Goal: Register for event/course

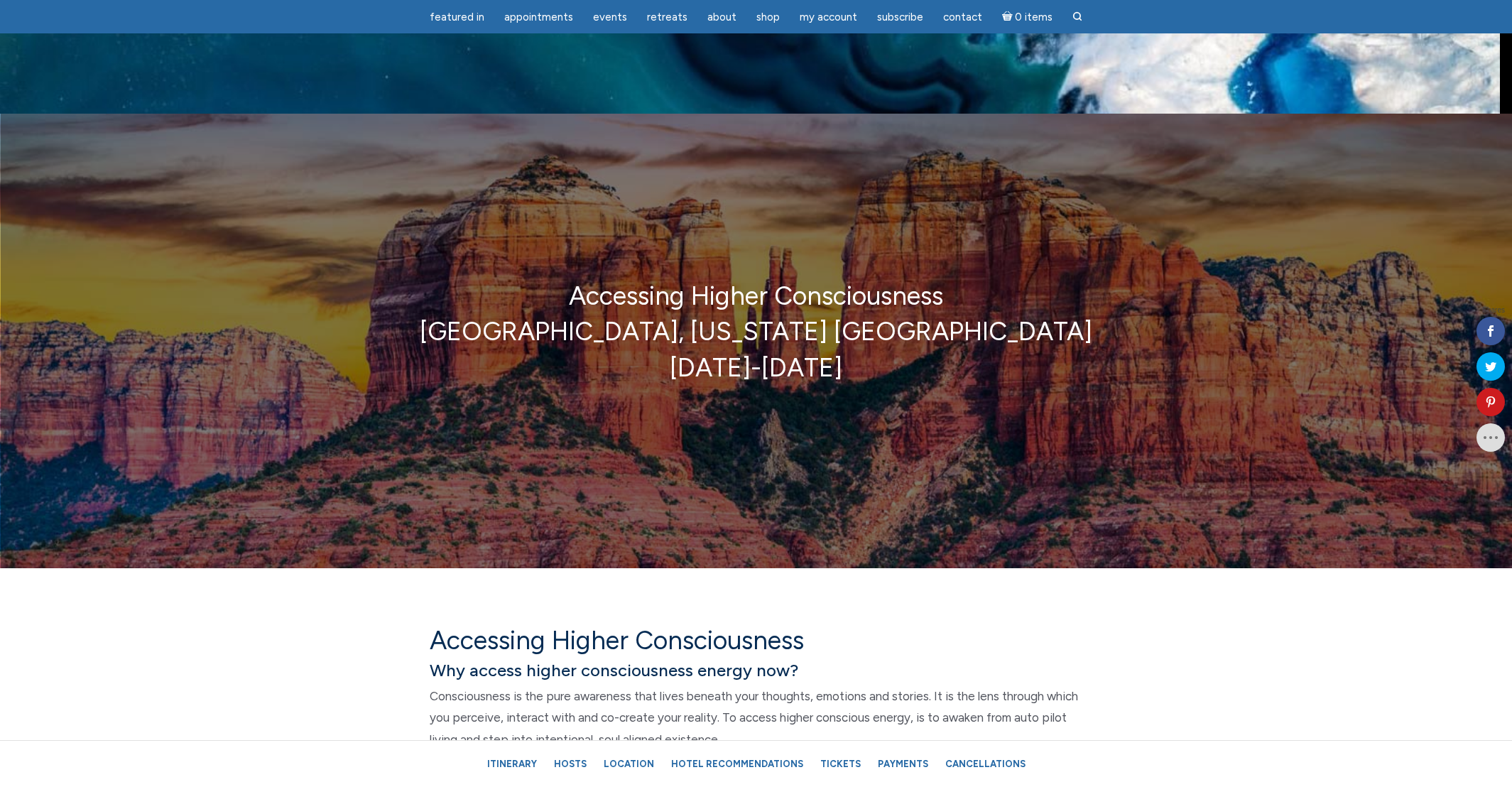
scroll to position [1170, 0]
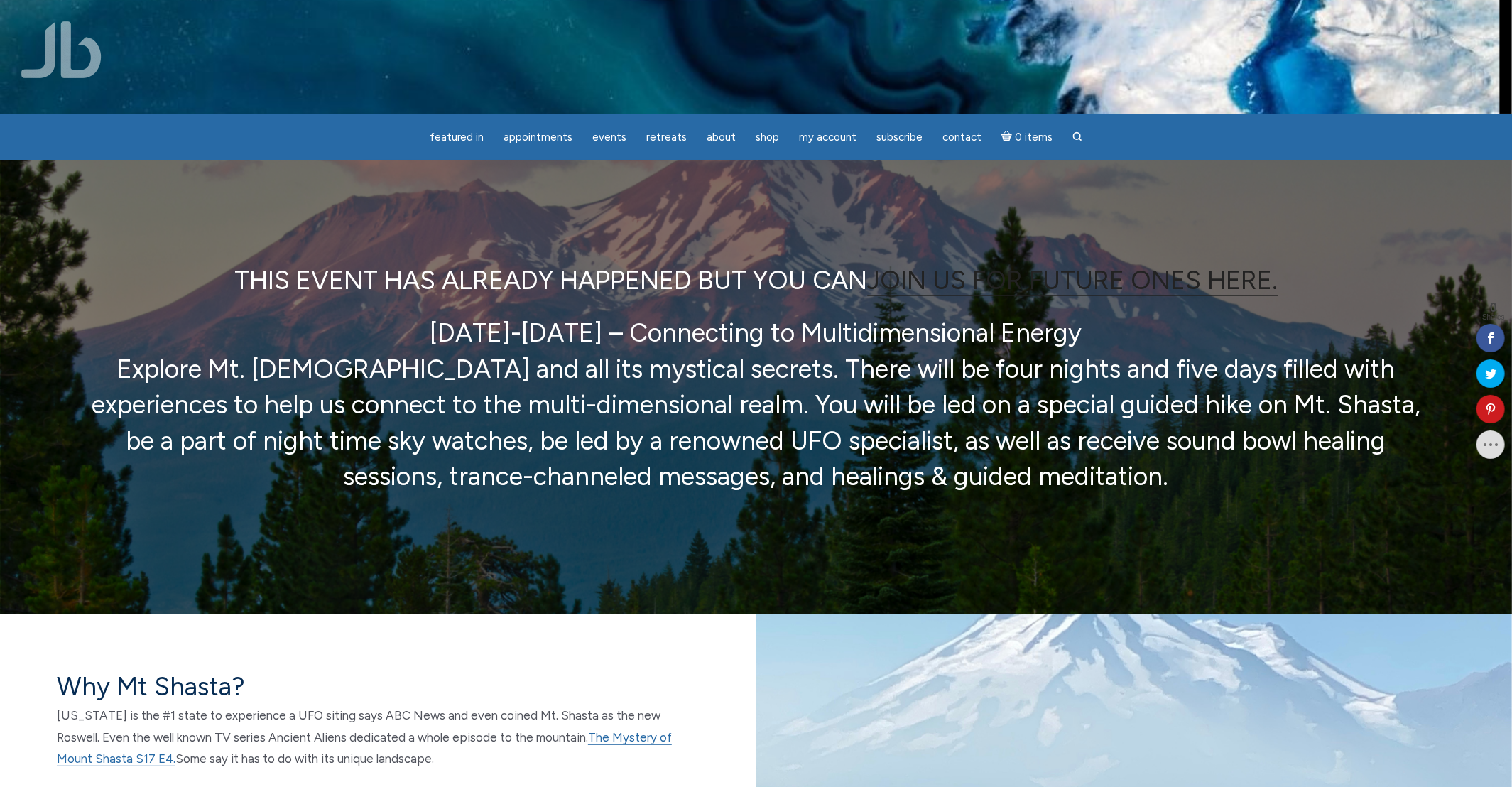
click at [1166, 272] on link "JOIN US FOR FUTURE ONES HERE." at bounding box center [1073, 281] width 411 height 32
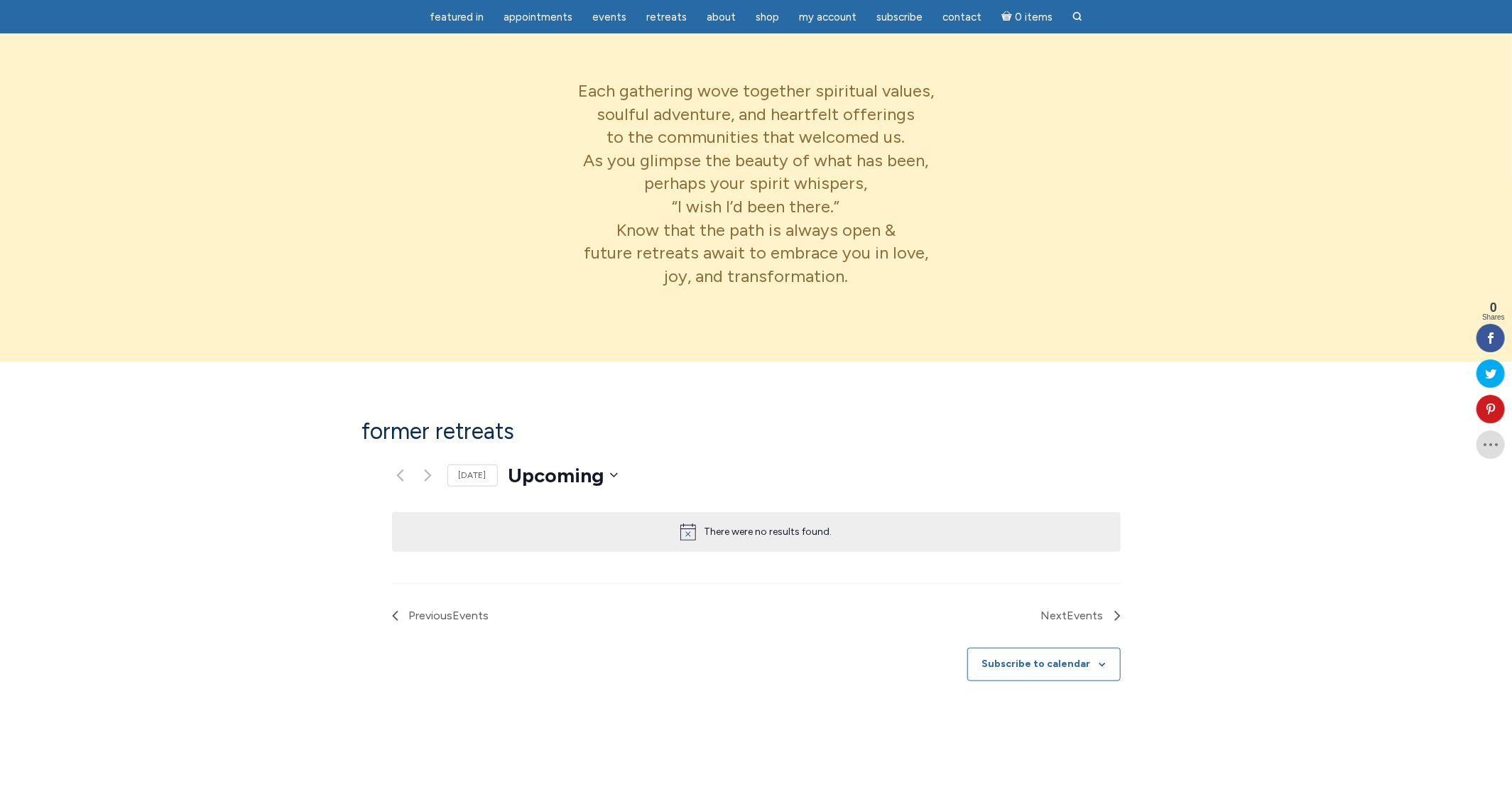
scroll to position [703, 0]
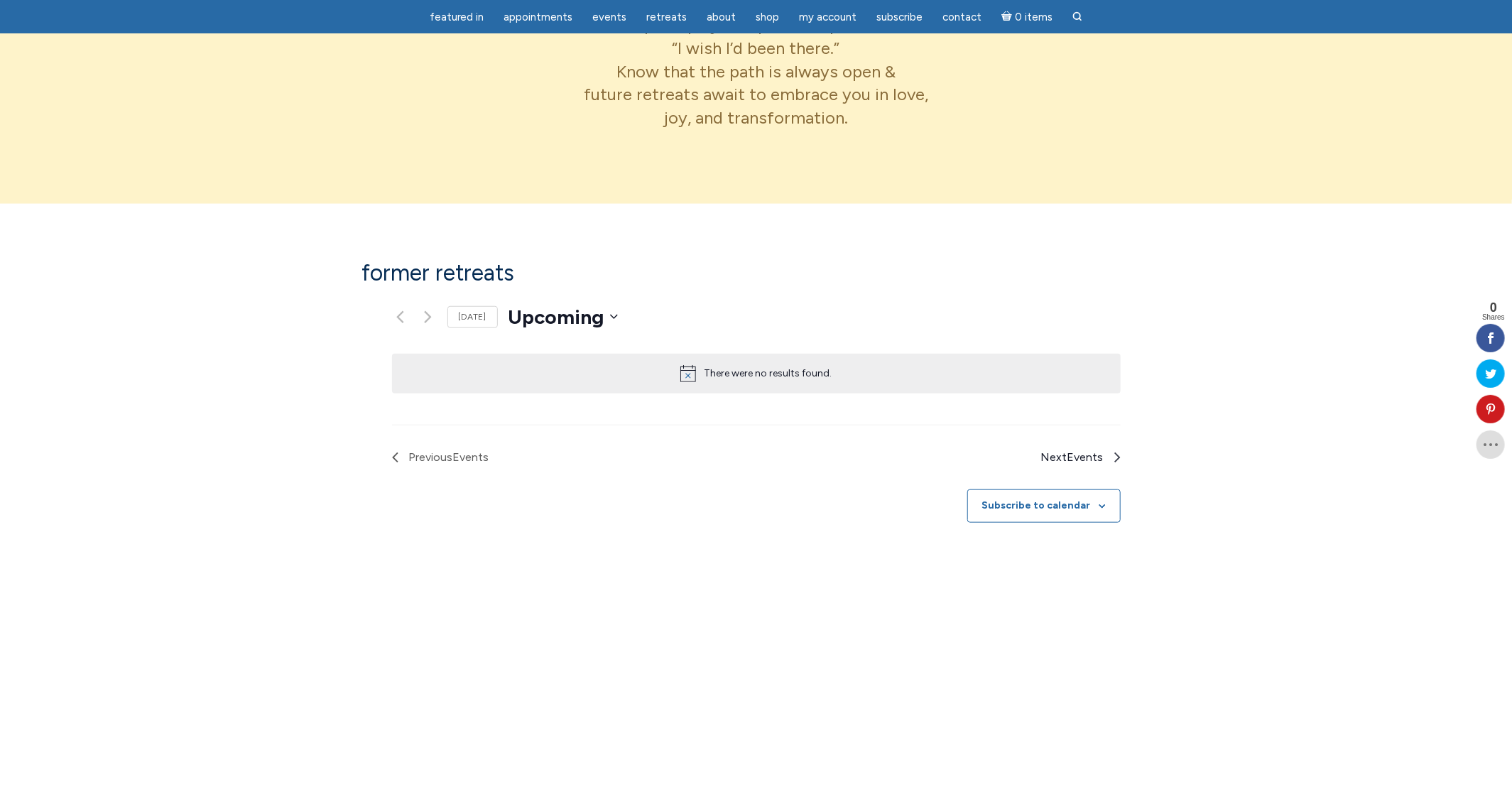
click at [1104, 450] on span "Events" at bounding box center [1086, 457] width 36 height 14
click at [1111, 448] on li "Next Events" at bounding box center [939, 458] width 365 height 19
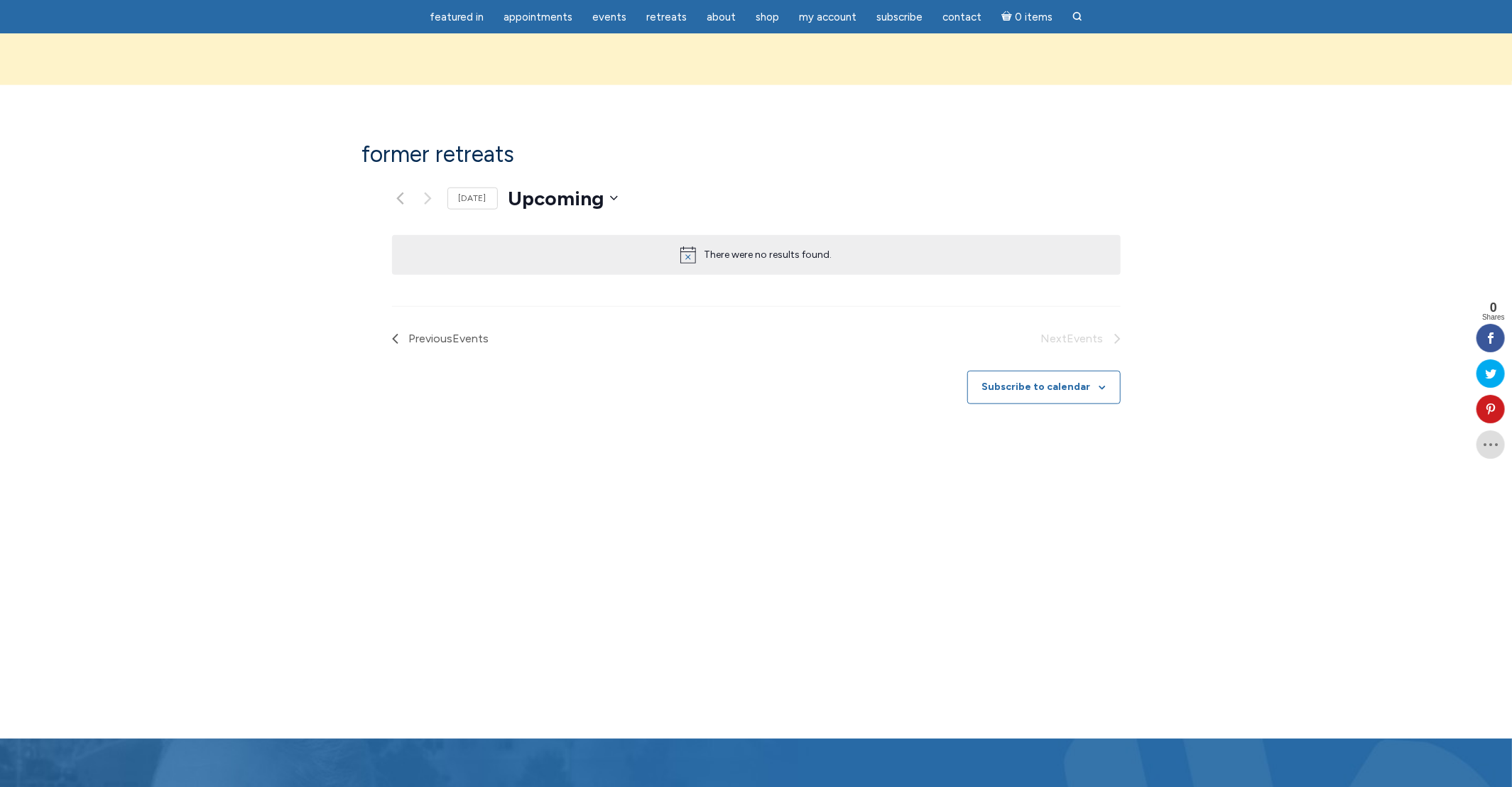
scroll to position [195, 0]
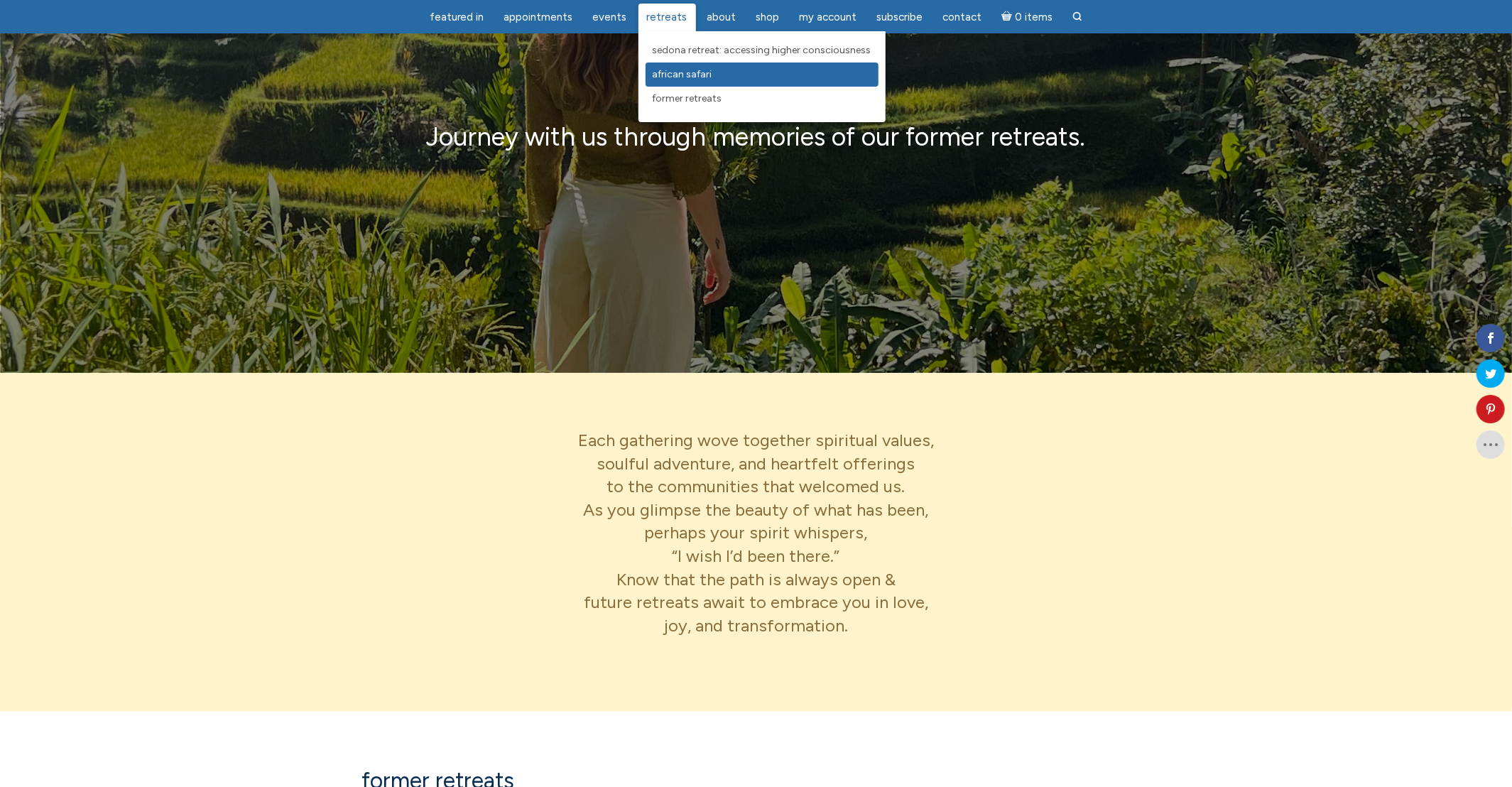
click at [668, 72] on span "African Safari" at bounding box center [683, 74] width 60 height 12
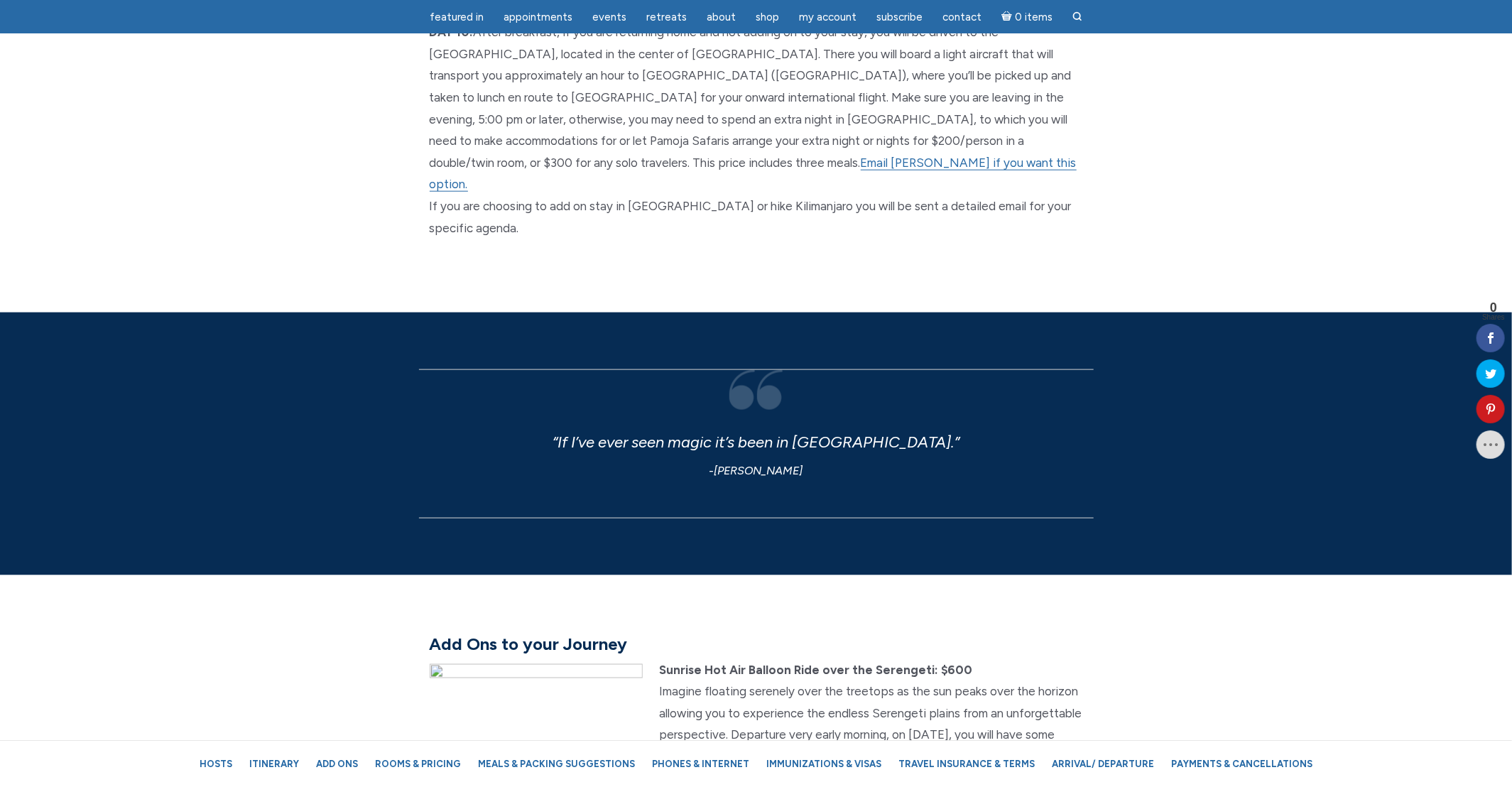
scroll to position [2953, 0]
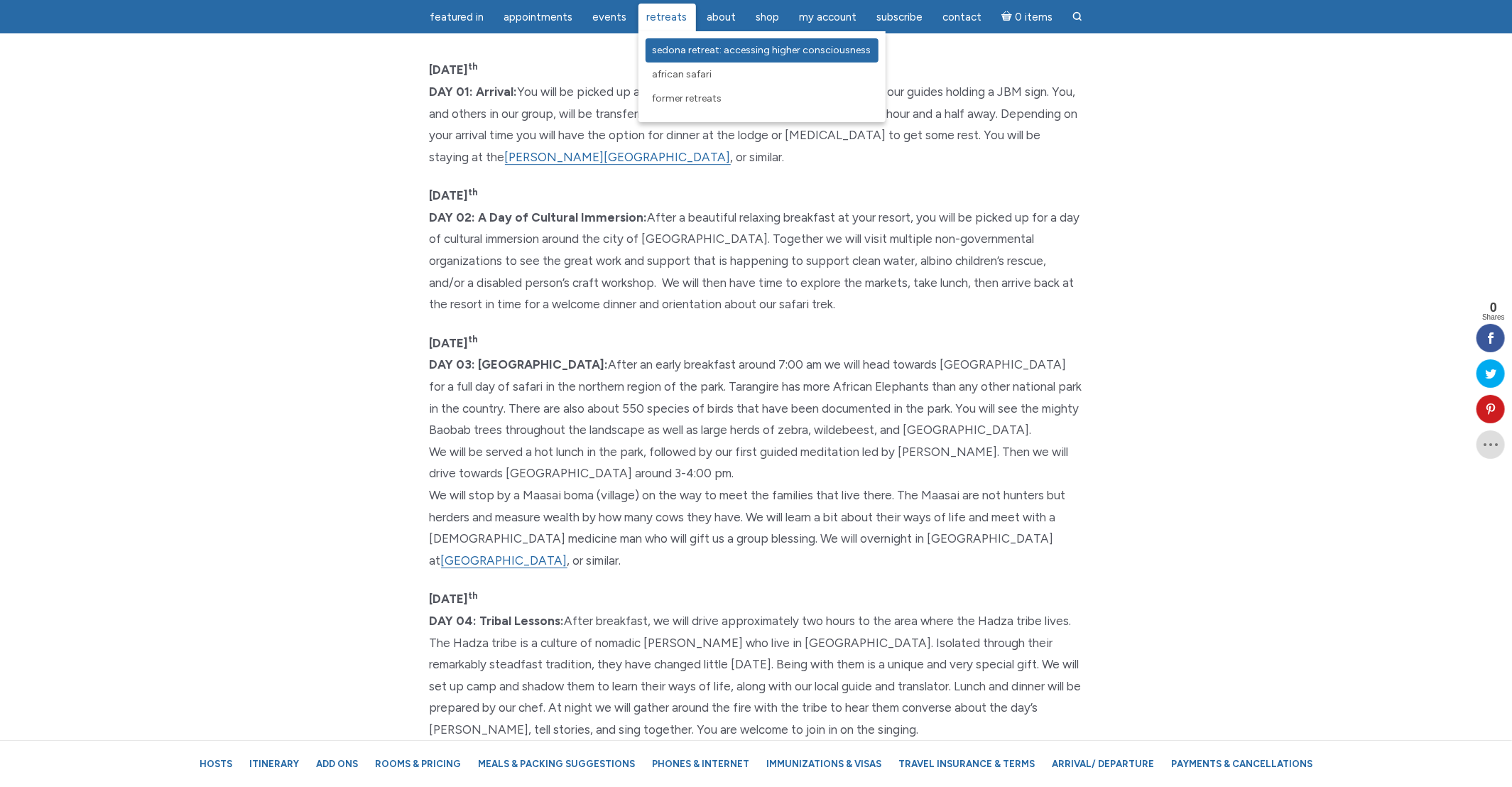
click at [698, 44] on span "Sedona Retreat: Accessing Higher Consciousness" at bounding box center [762, 50] width 219 height 12
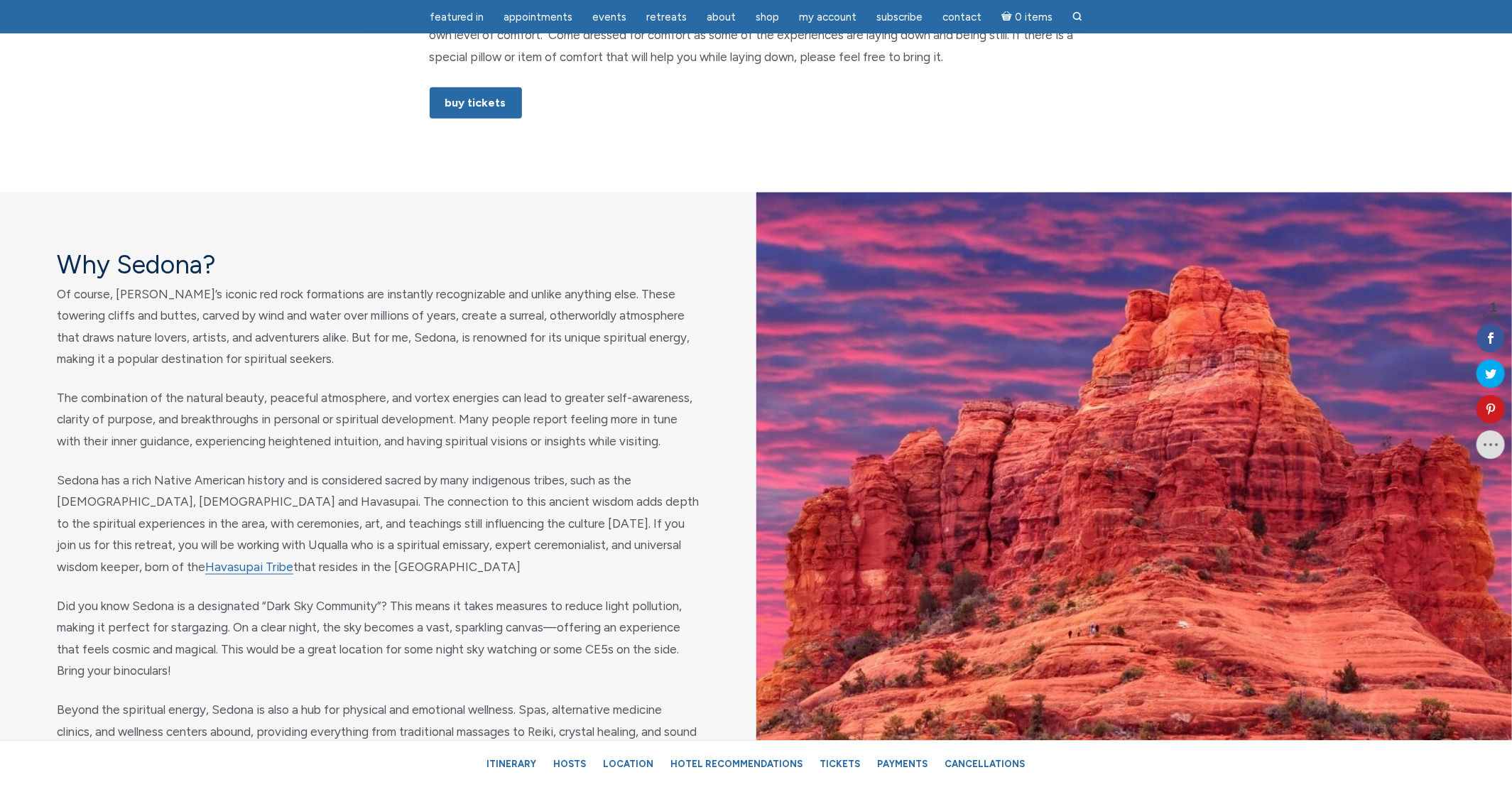
scroll to position [1263, 0]
